Goal: Transaction & Acquisition: Purchase product/service

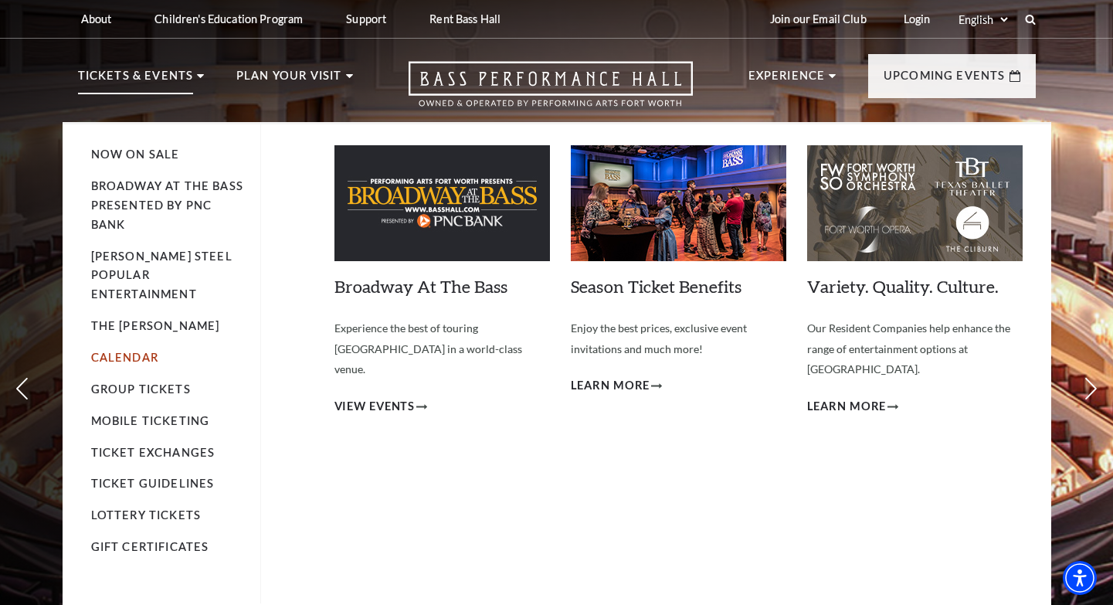
click at [121, 351] on link "Calendar" at bounding box center [124, 357] width 67 height 13
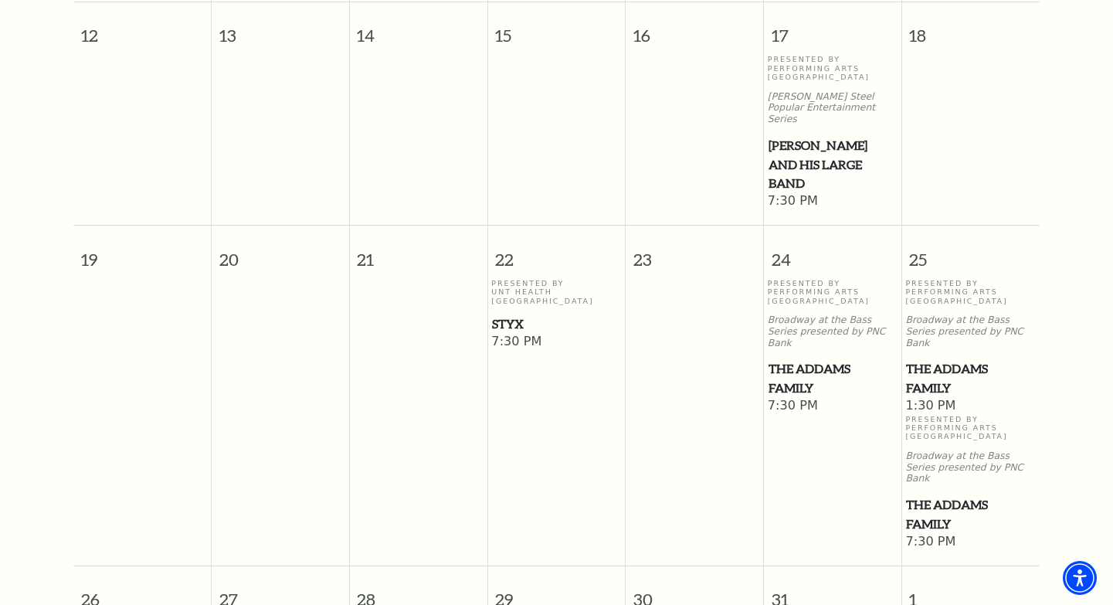
scroll to position [805, 0]
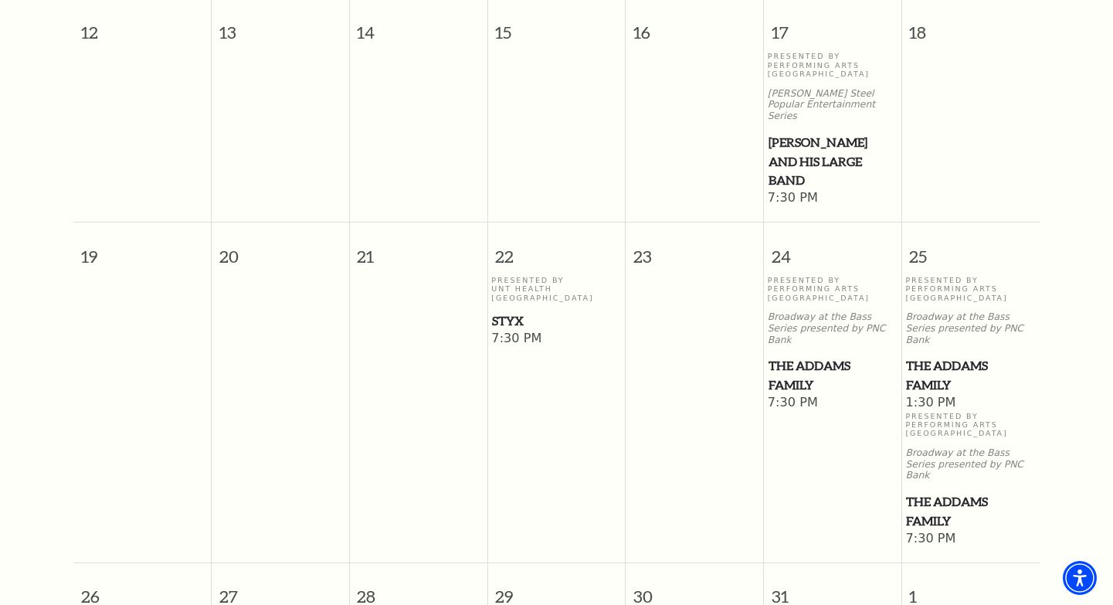
click at [803, 190] on span "7:30 PM" at bounding box center [833, 198] width 130 height 17
click at [798, 190] on span "7:30 PM" at bounding box center [833, 198] width 130 height 17
click at [801, 133] on span "Lyle Lovett and his Large Band" at bounding box center [832, 161] width 128 height 57
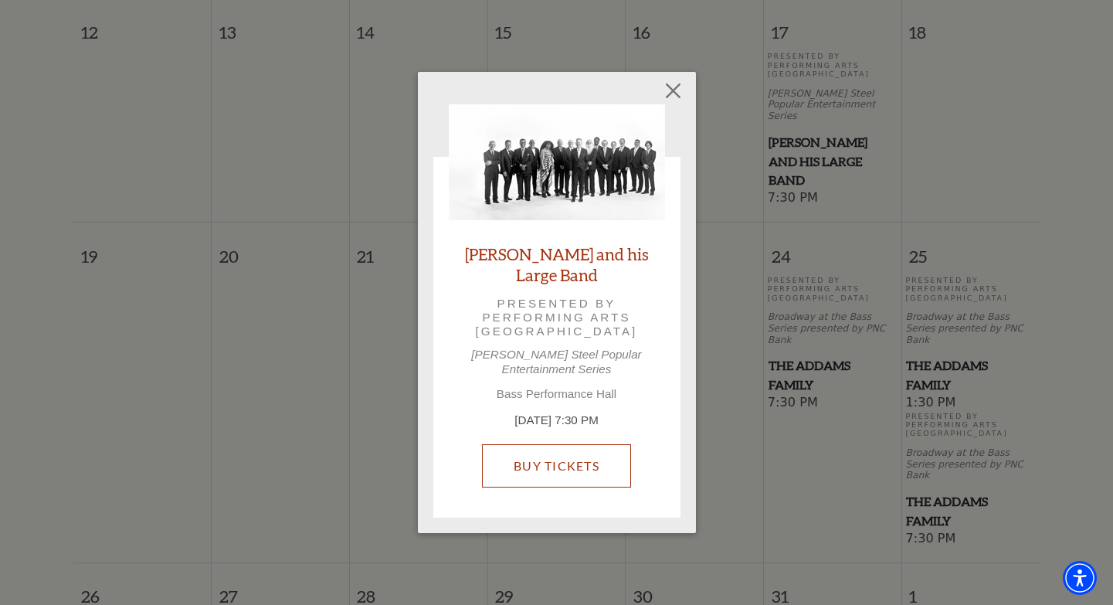
click at [584, 455] on link "Buy Tickets" at bounding box center [556, 465] width 149 height 43
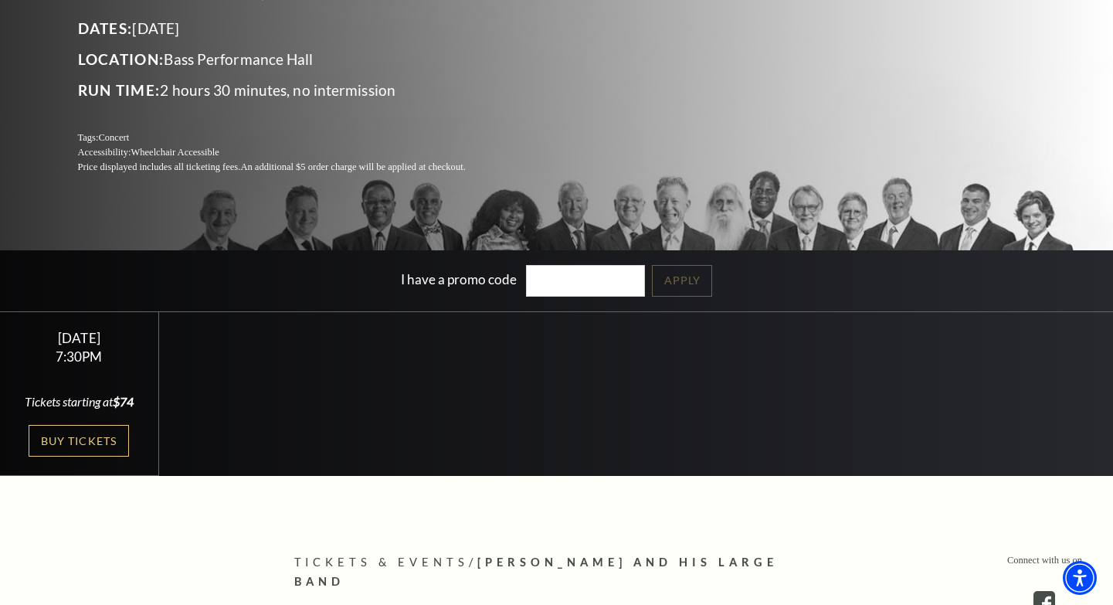
scroll to position [252, 0]
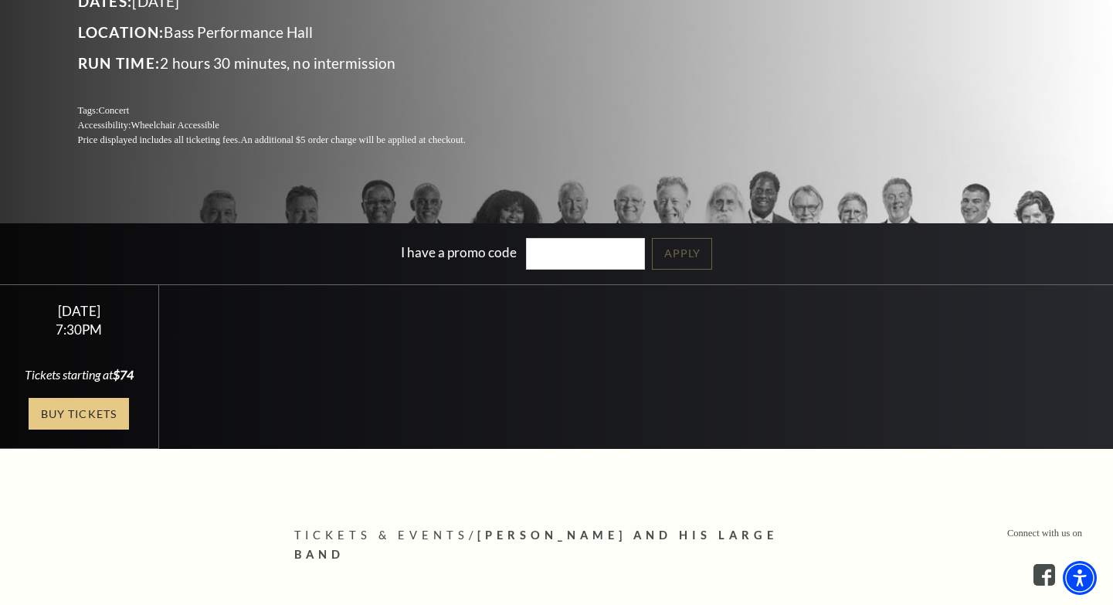
click at [100, 402] on link "Buy Tickets" at bounding box center [79, 414] width 100 height 32
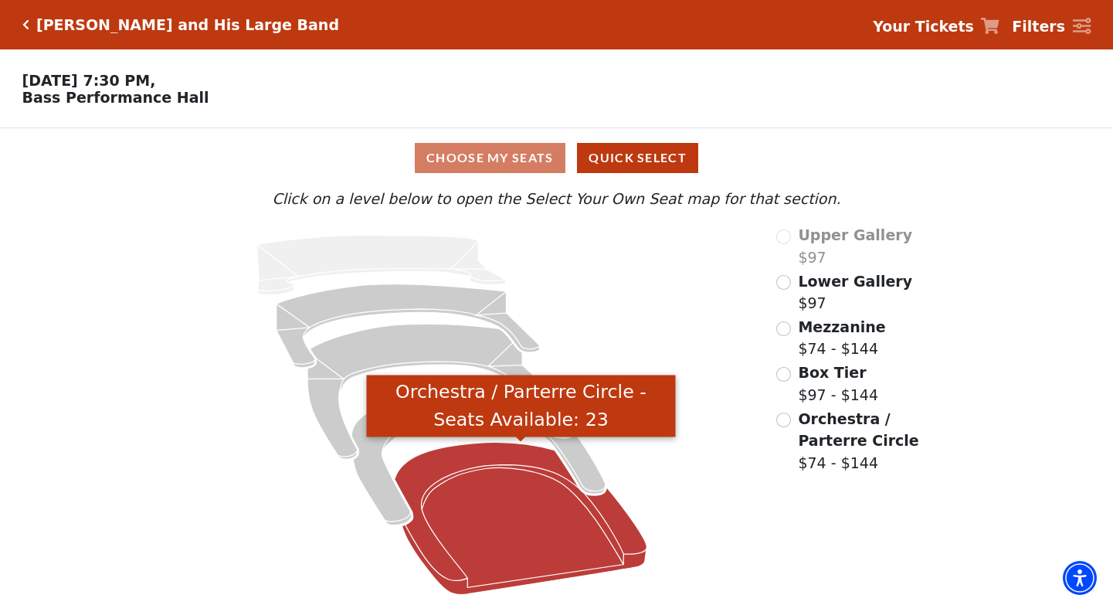
click at [487, 531] on icon "Orchestra / Parterre Circle - Seats Available: 23" at bounding box center [521, 518] width 253 height 152
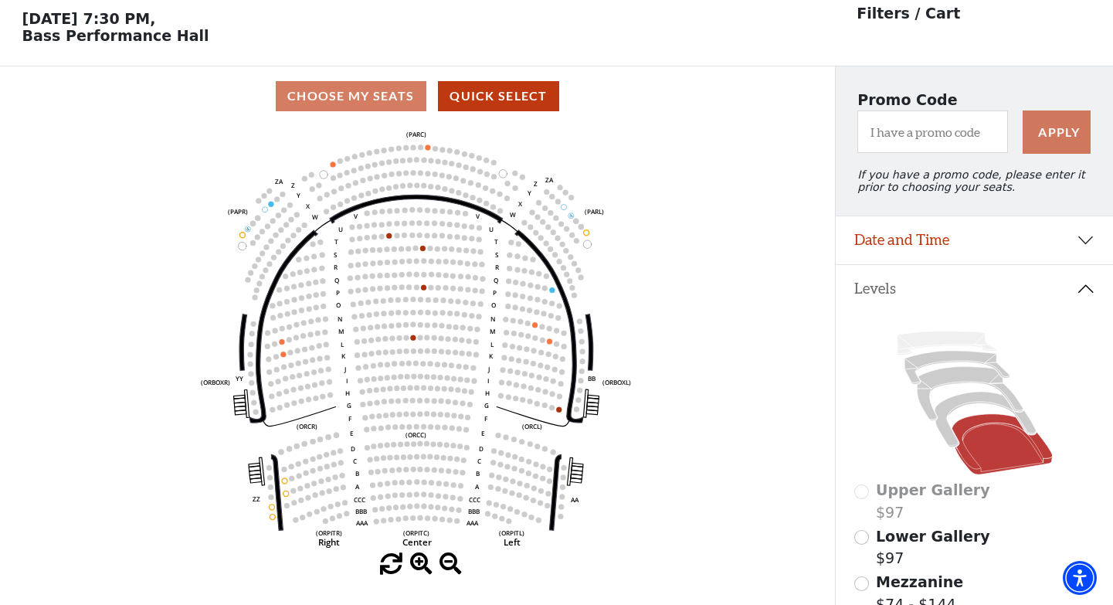
scroll to position [71, 0]
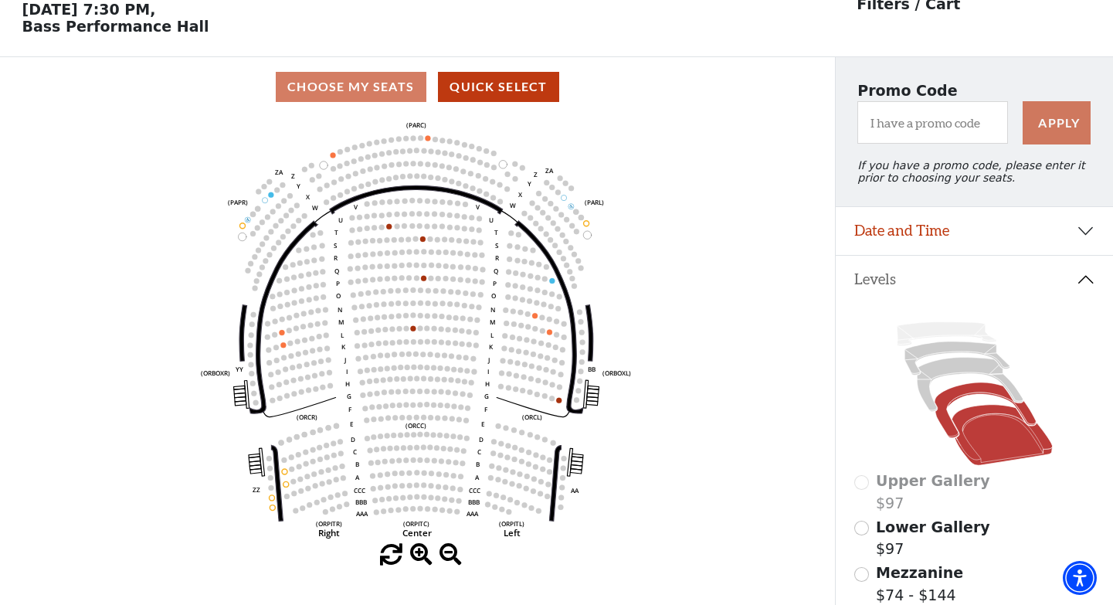
click at [950, 427] on icon at bounding box center [984, 409] width 101 height 55
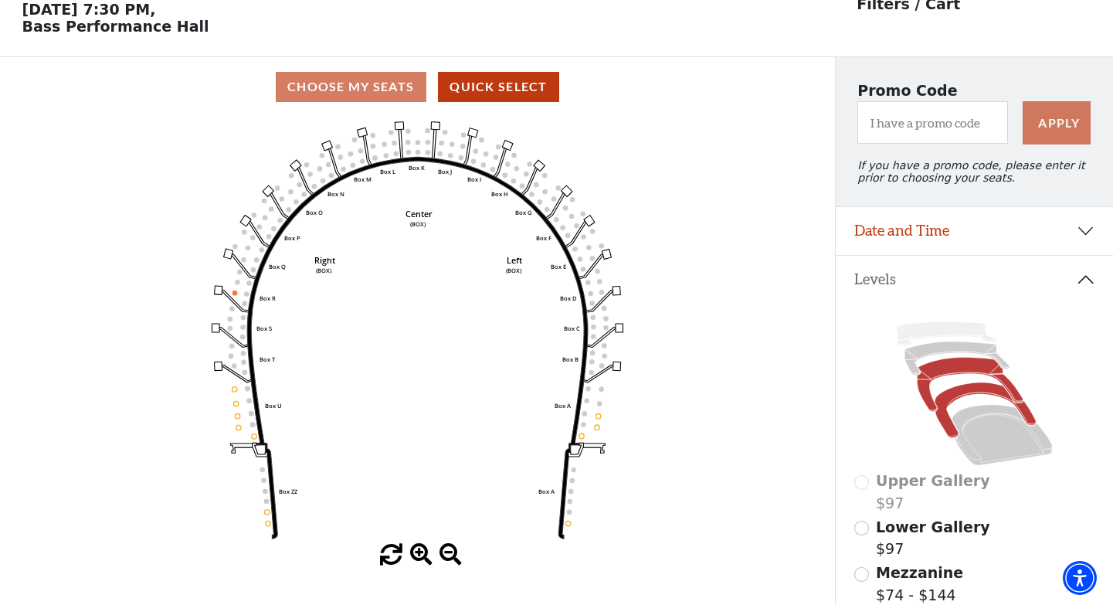
click at [921, 392] on icon at bounding box center [970, 385] width 106 height 54
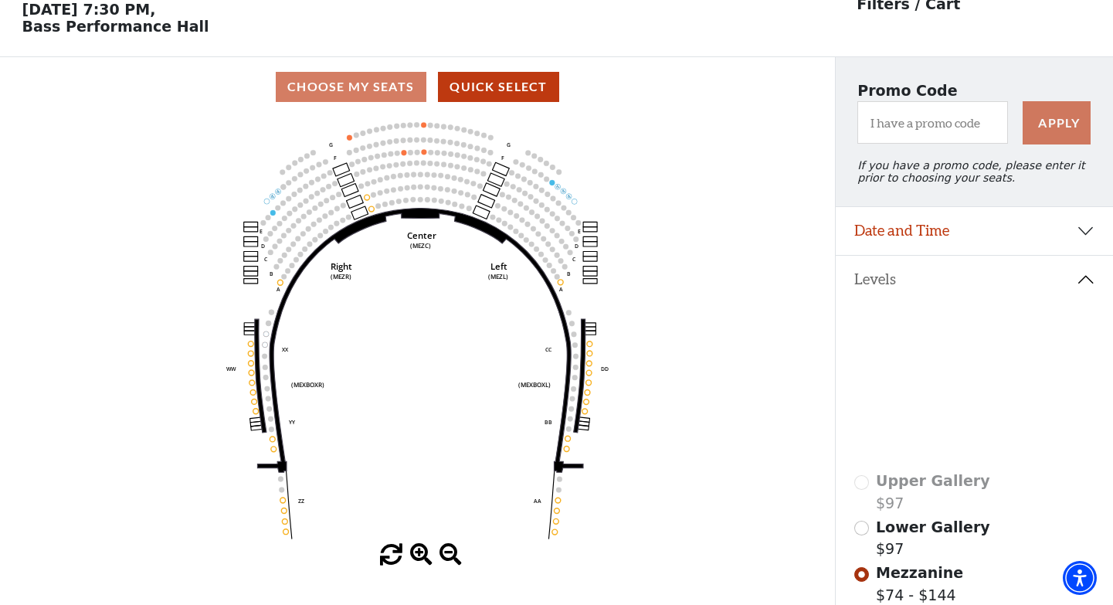
click at [924, 350] on icon at bounding box center [956, 357] width 105 height 33
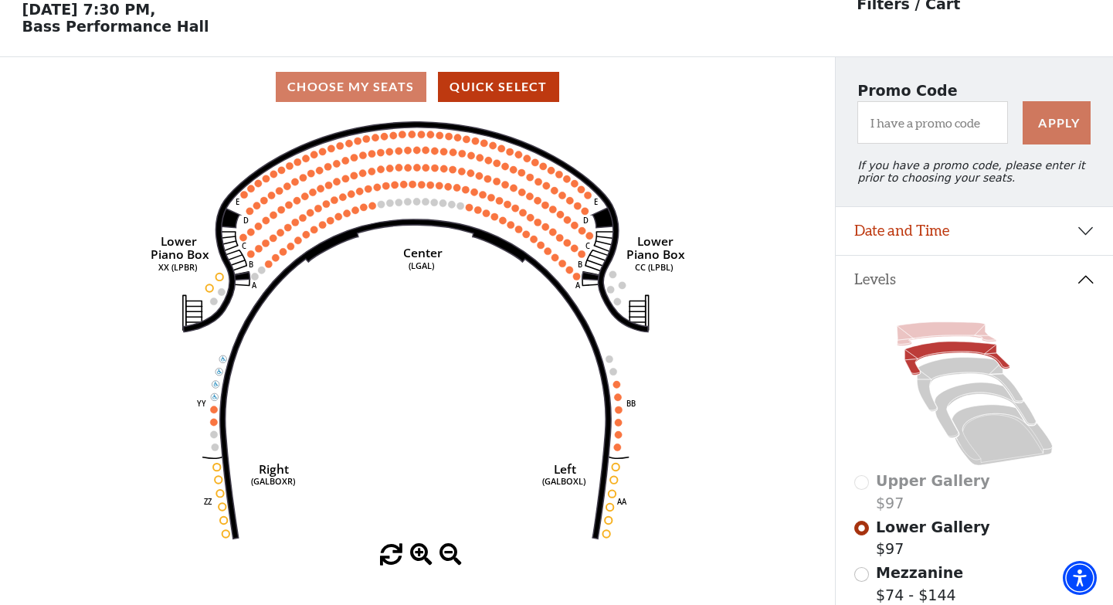
click at [958, 333] on icon at bounding box center [947, 334] width 100 height 24
click at [949, 329] on icon at bounding box center [947, 334] width 100 height 24
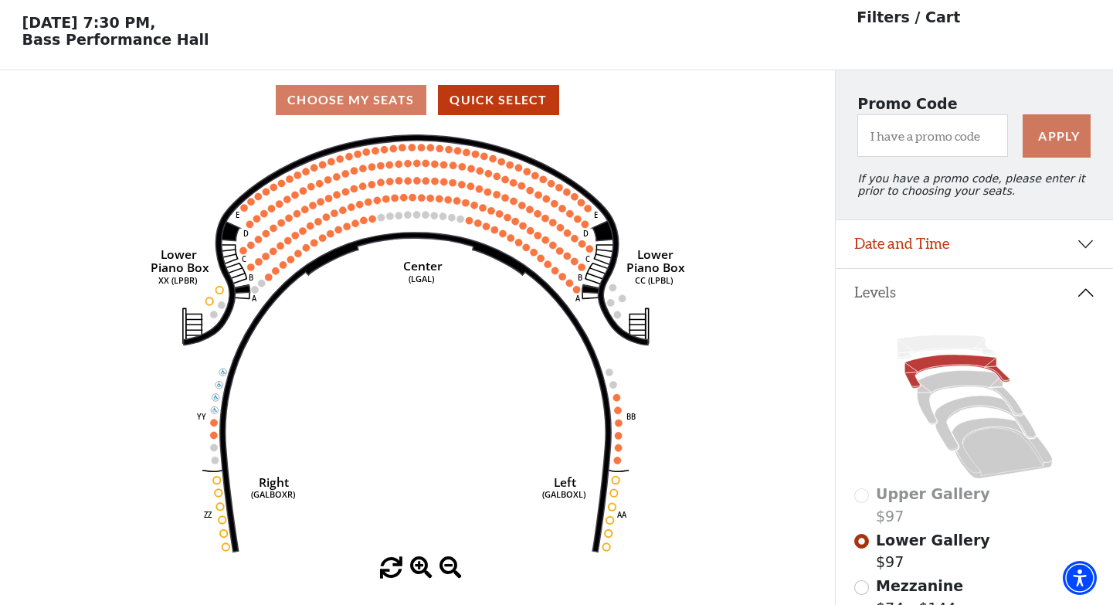
scroll to position [31, 0]
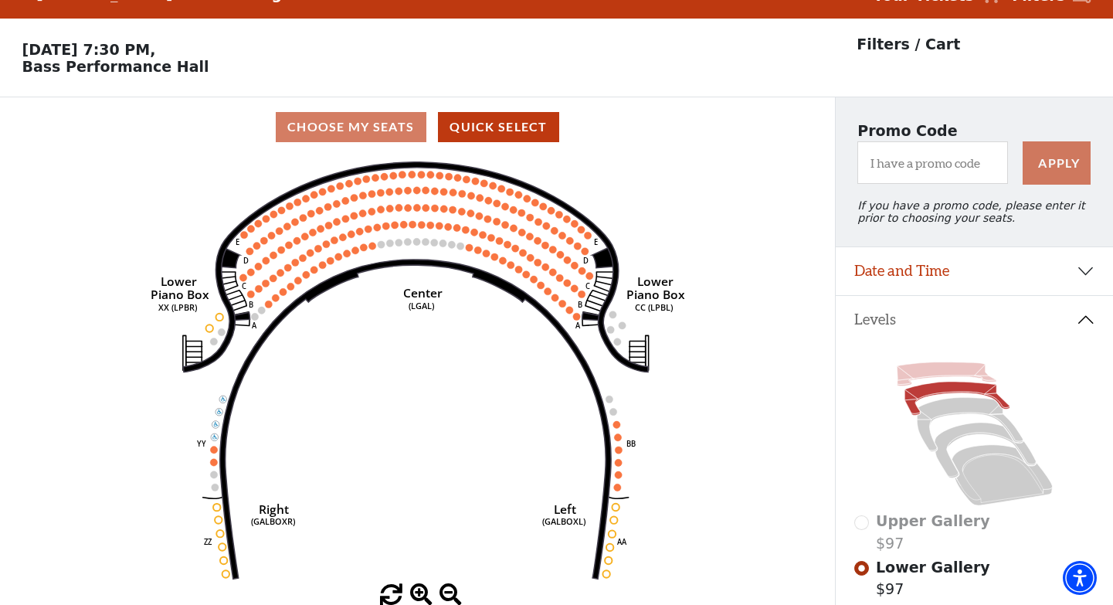
click at [900, 375] on icon at bounding box center [947, 374] width 100 height 24
